Goal: Transaction & Acquisition: Subscribe to service/newsletter

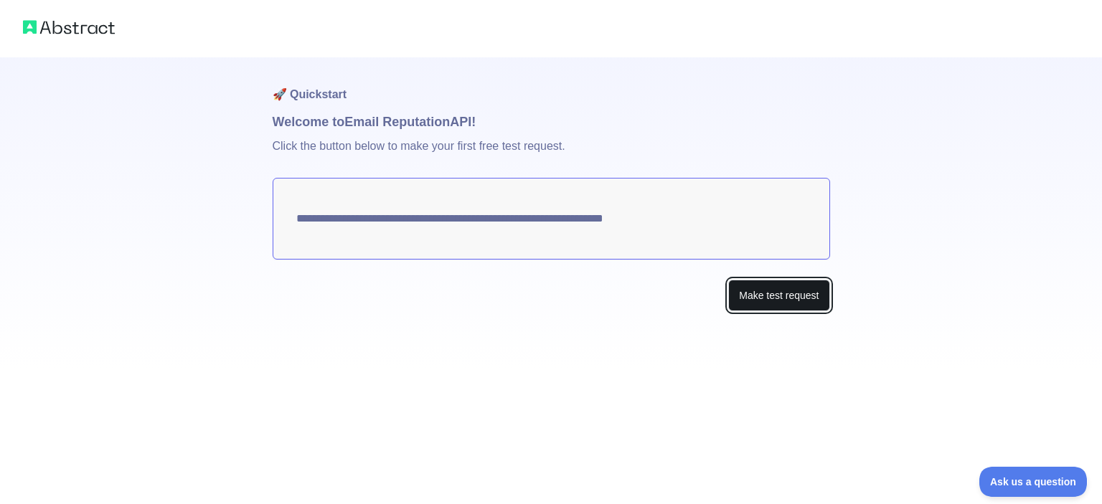
click at [761, 290] on button "Make test request" at bounding box center [778, 296] width 101 height 32
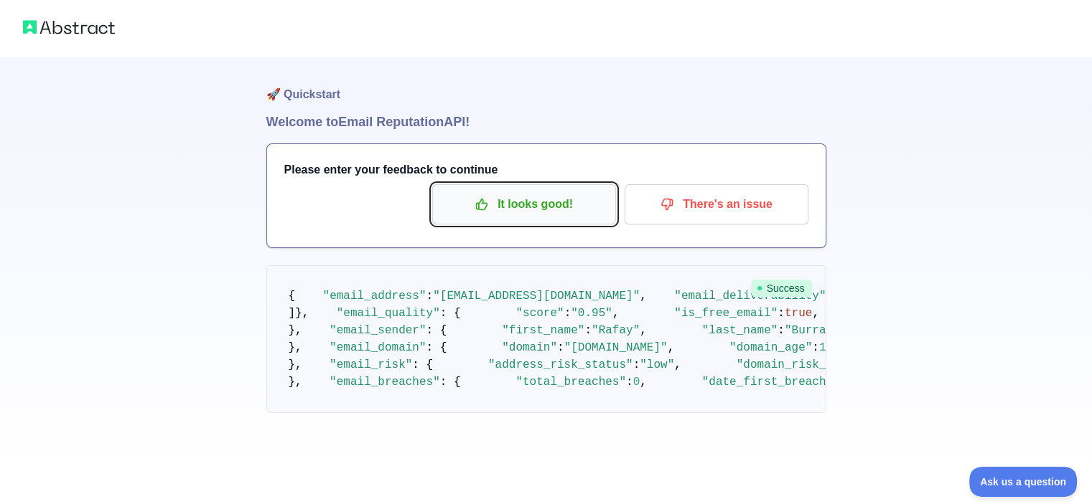
click at [548, 212] on p "It looks good!" at bounding box center [524, 204] width 162 height 24
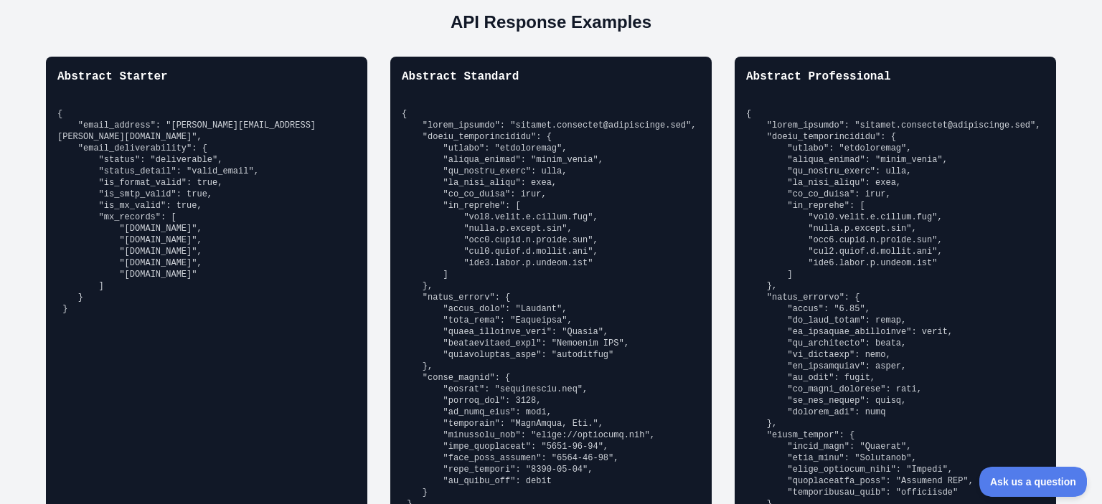
scroll to position [1076, 0]
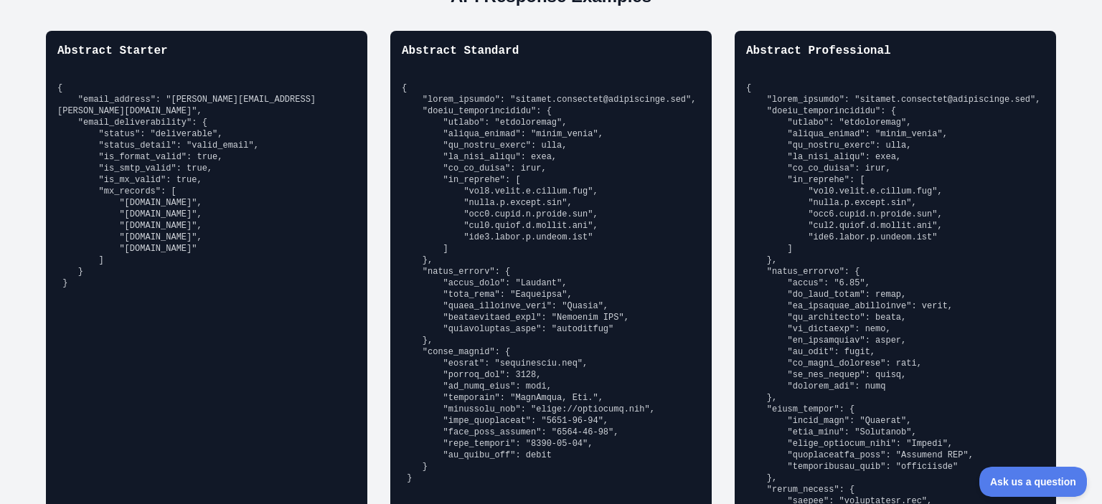
drag, startPoint x: 1006, startPoint y: 235, endPoint x: 868, endPoint y: 236, distance: 137.8
click at [998, 235] on pre at bounding box center [895, 410] width 299 height 654
click at [827, 243] on pre at bounding box center [895, 410] width 299 height 654
click at [625, 274] on pre at bounding box center [551, 284] width 299 height 402
click at [452, 268] on pre at bounding box center [551, 284] width 299 height 402
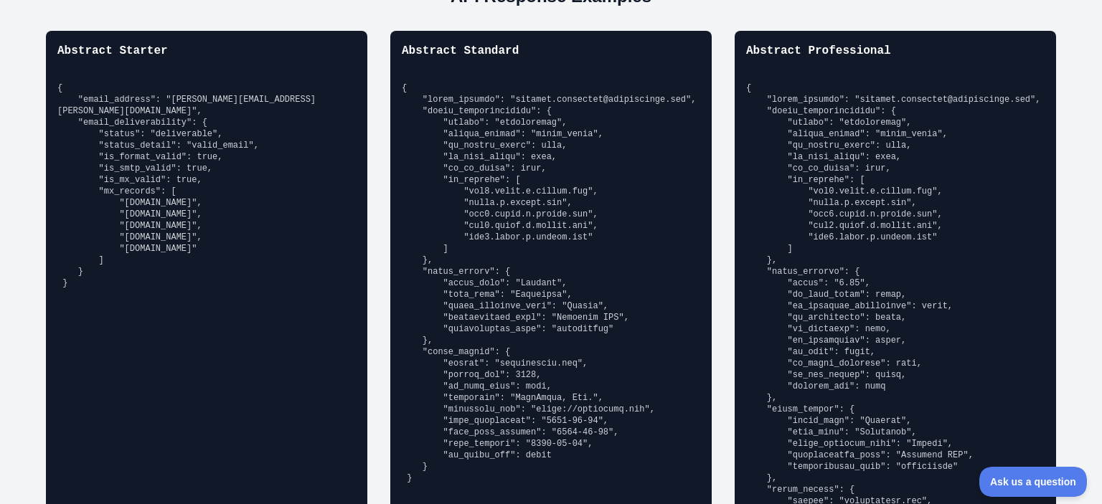
drag, startPoint x: 333, startPoint y: 268, endPoint x: 350, endPoint y: 263, distance: 18.2
click at [344, 265] on pre "{ "email_address": "[PERSON_NAME][EMAIL_ADDRESS][PERSON_NAME][DOMAIN_NAME]", "e…" at bounding box center [206, 186] width 299 height 207
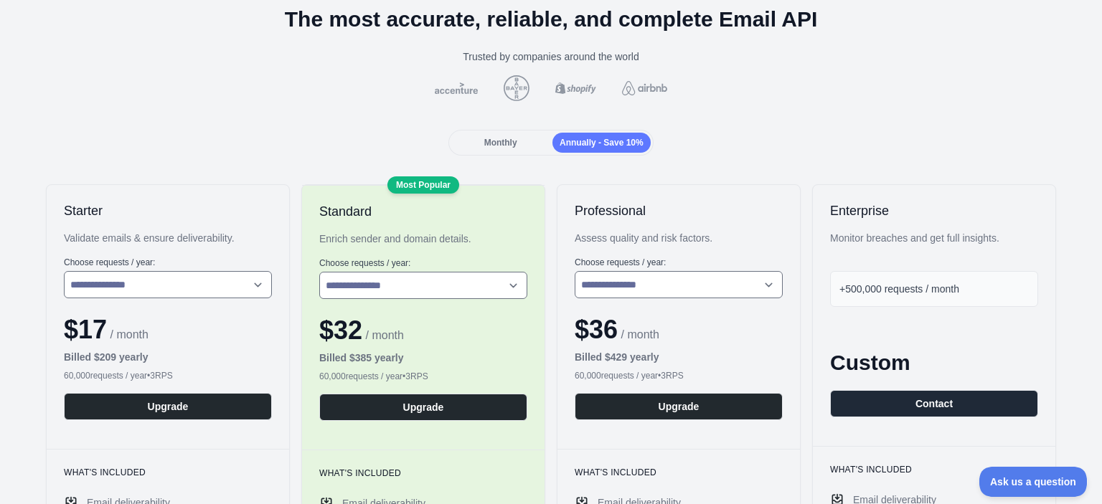
scroll to position [0, 0]
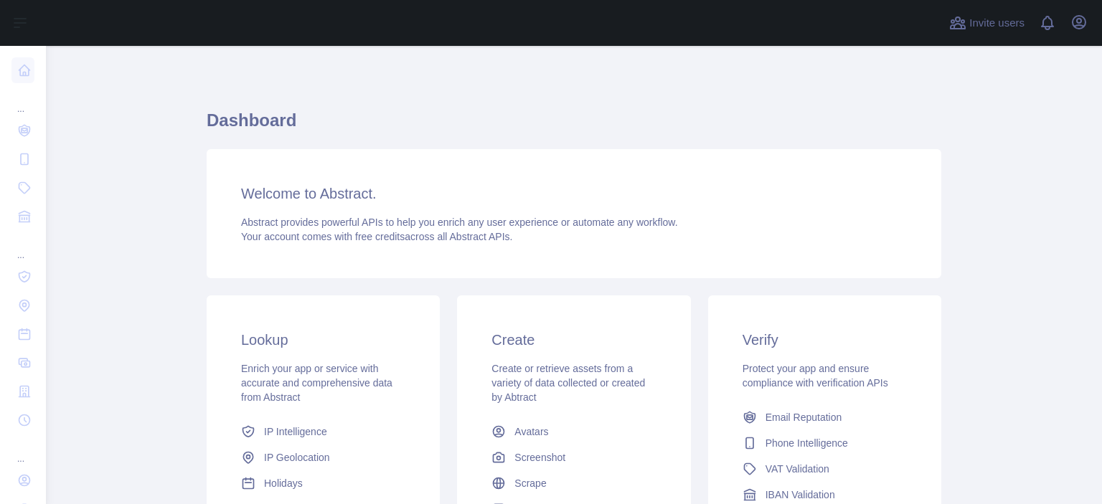
click at [265, 344] on h3 "Lookup" at bounding box center [323, 340] width 164 height 20
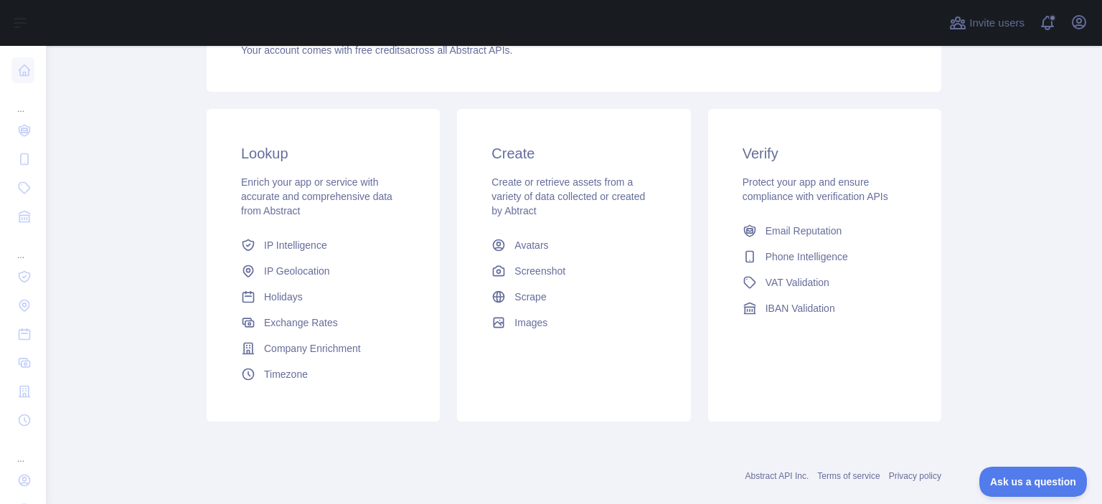
scroll to position [210, 0]
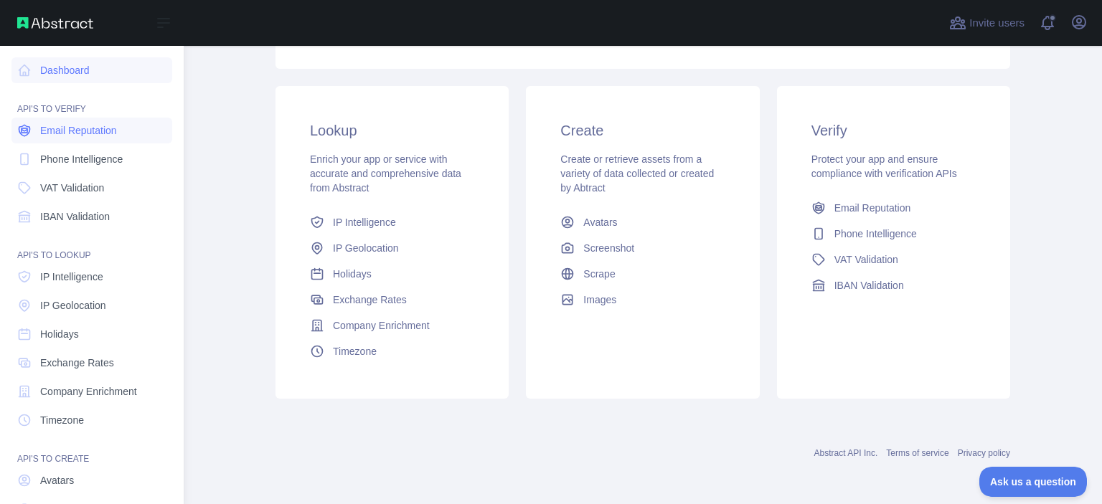
click at [94, 132] on span "Email Reputation" at bounding box center [78, 130] width 77 height 14
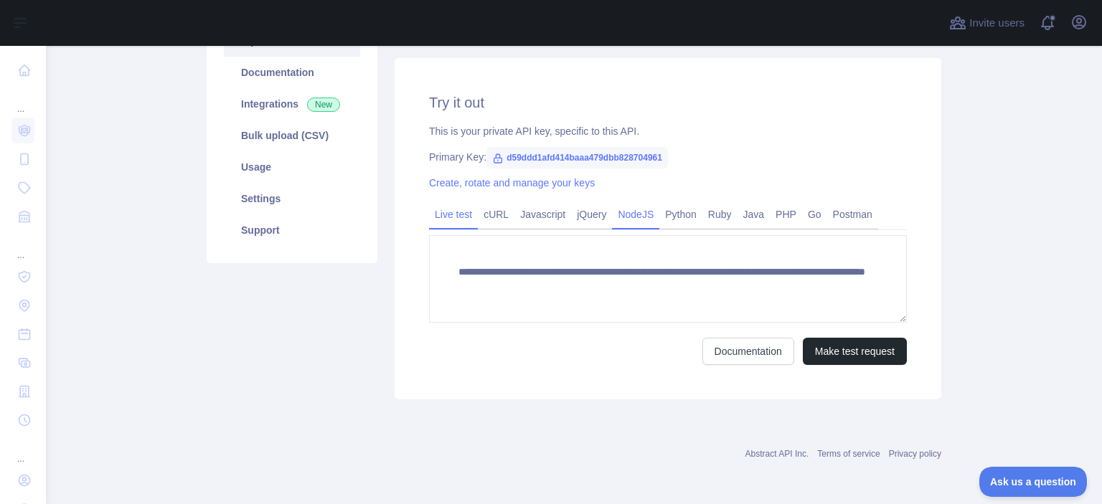
click at [631, 215] on link "NodeJS" at bounding box center [635, 214] width 47 height 23
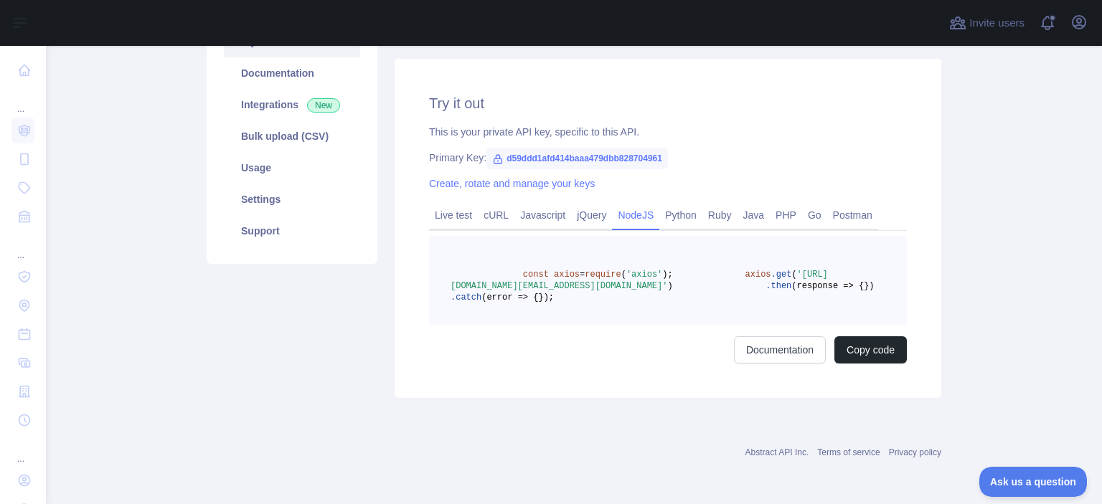
scroll to position [221, 0]
click at [534, 204] on link "Javascript" at bounding box center [543, 215] width 57 height 23
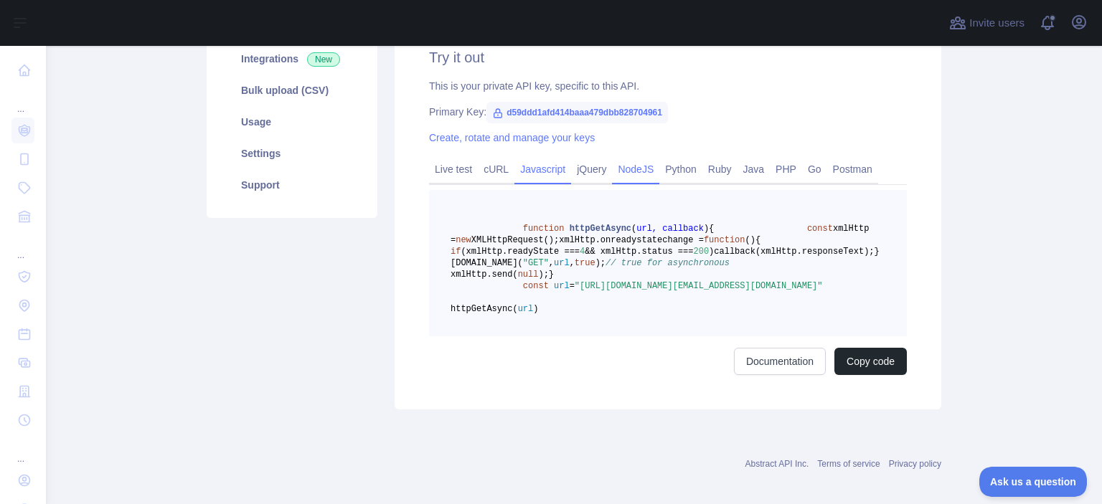
click at [634, 168] on link "NodeJS" at bounding box center [635, 169] width 47 height 23
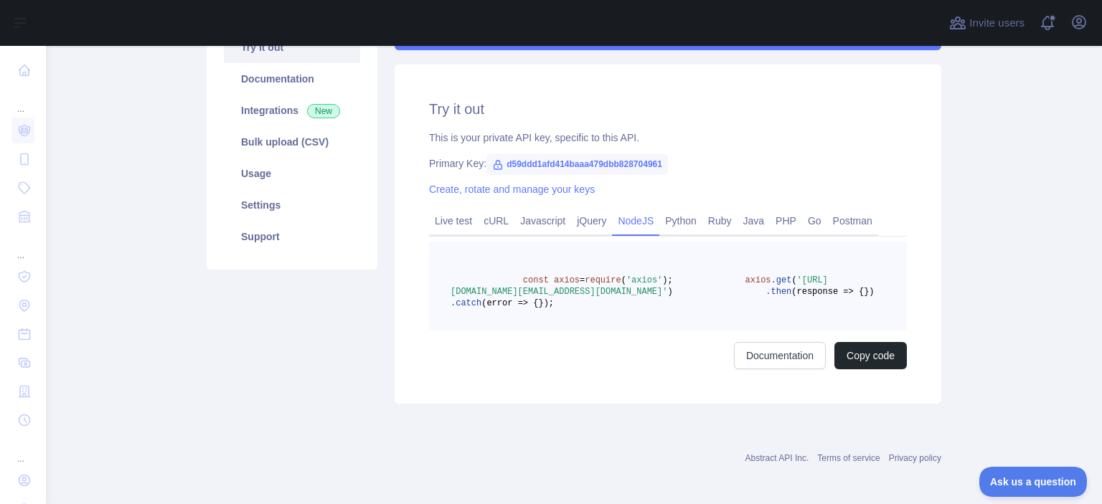
scroll to position [149, 0]
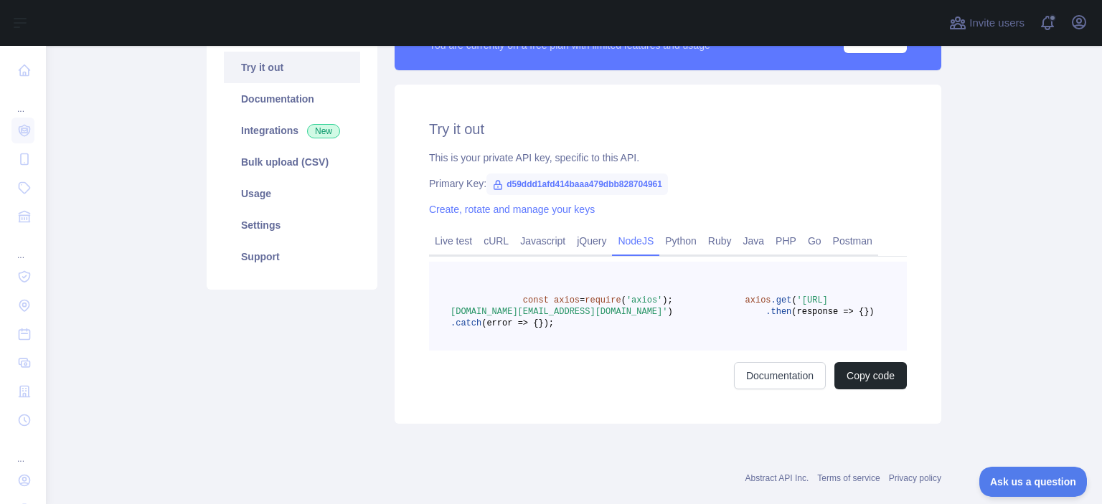
click at [531, 180] on span "d59ddd1afd414baaa479dbb828704961" at bounding box center [578, 185] width 182 height 22
drag, startPoint x: 497, startPoint y: 185, endPoint x: 654, endPoint y: 177, distance: 158.1
click at [654, 177] on span "d59ddd1afd414baaa479dbb828704961" at bounding box center [578, 185] width 182 height 22
click at [657, 179] on span "d59ddd1afd414baaa479dbb828704961" at bounding box center [578, 185] width 182 height 22
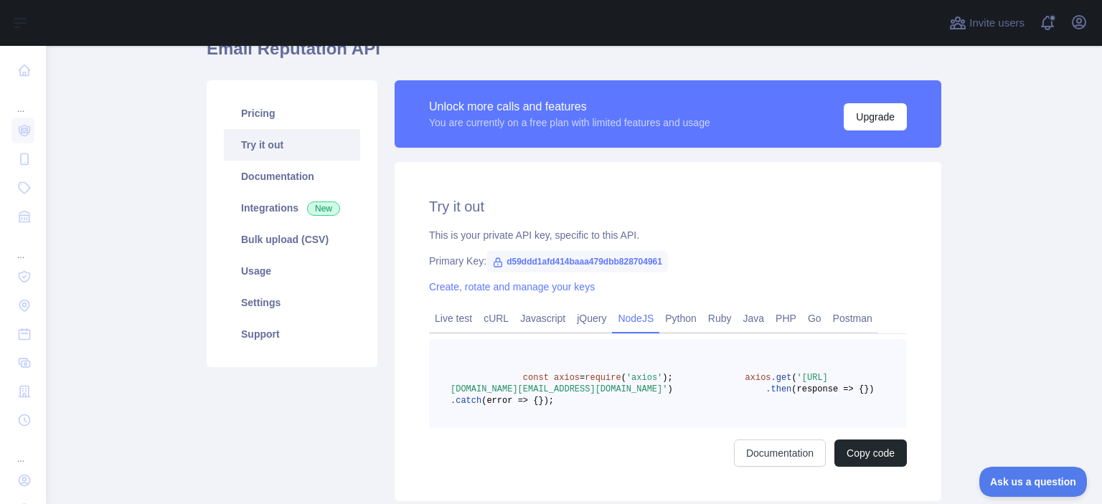
scroll to position [144, 0]
